Goal: Find specific page/section: Find specific page/section

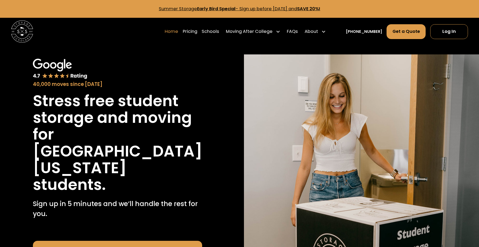
click at [178, 31] on link "Home" at bounding box center [171, 32] width 13 height 16
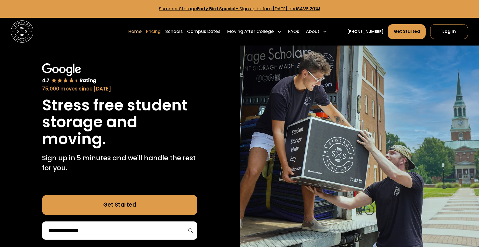
click at [161, 29] on link "Pricing" at bounding box center [153, 32] width 15 height 16
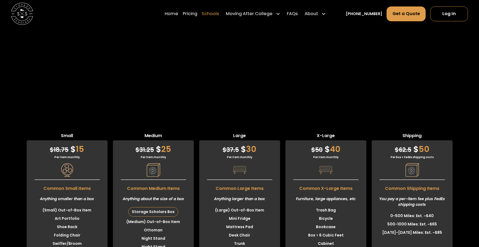
click at [217, 14] on link "Schools" at bounding box center [210, 14] width 18 height 16
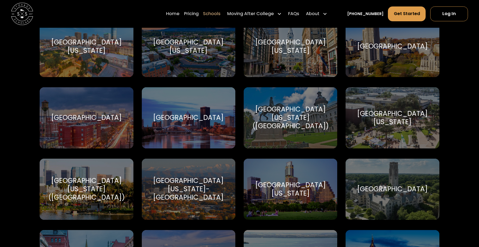
scroll to position [3036, 0]
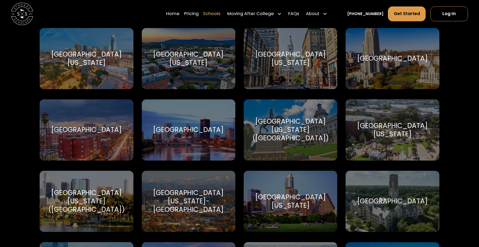
click at [294, 64] on div "[GEOGRAPHIC_DATA][US_STATE]" at bounding box center [290, 58] width 80 height 17
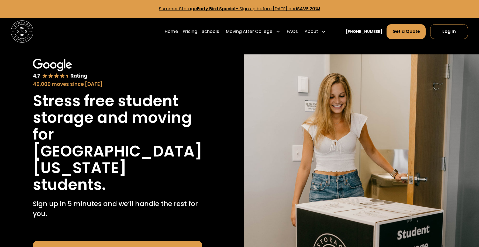
scroll to position [1, 0]
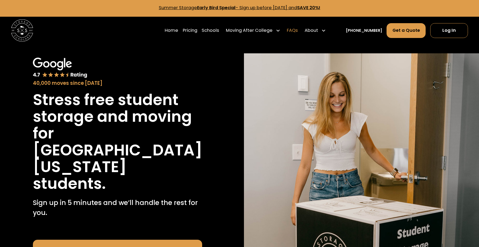
click at [298, 30] on link "FAQs" at bounding box center [292, 31] width 11 height 16
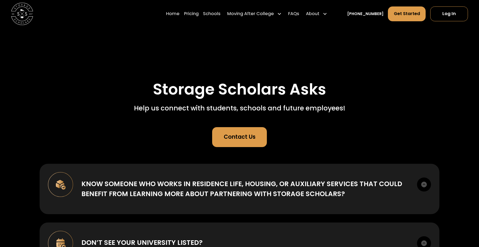
click at [251, 141] on div "Contact Us" at bounding box center [240, 137] width 32 height 8
